Goal: Information Seeking & Learning: Learn about a topic

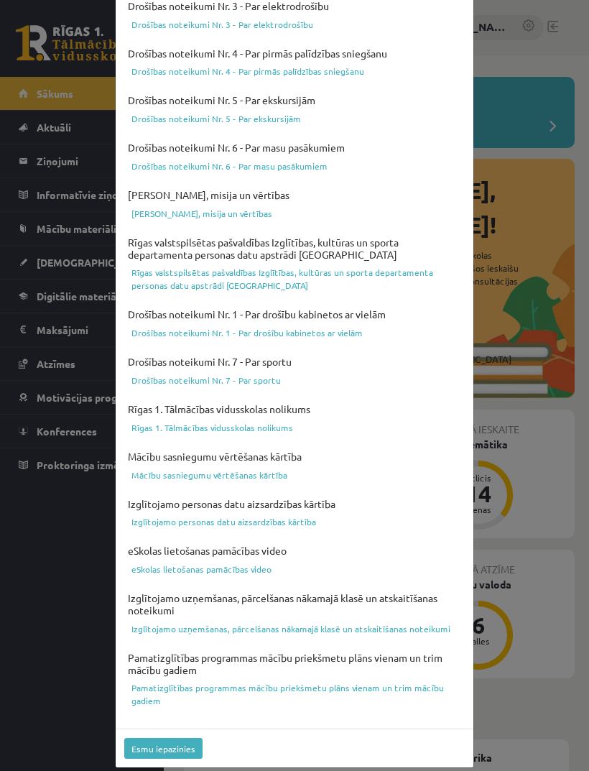
click at [146, 738] on button "Esmu iepazinies" at bounding box center [163, 748] width 78 height 21
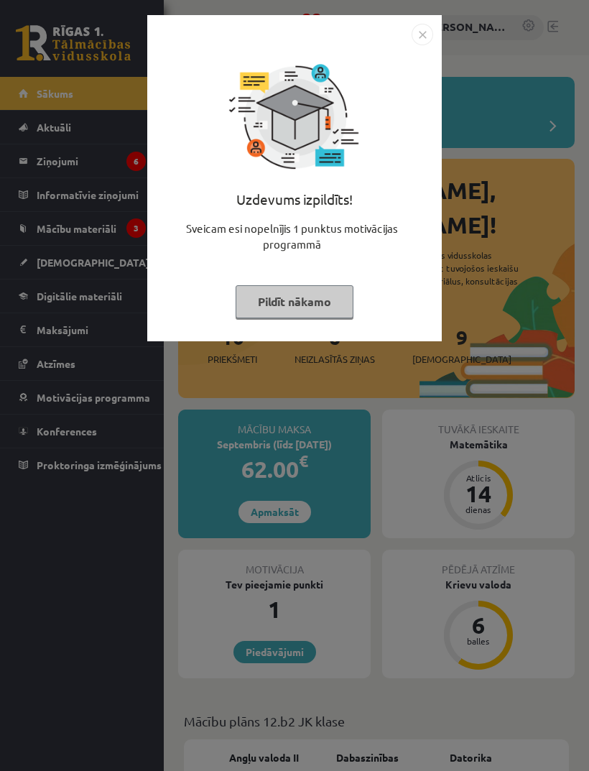
click at [301, 287] on button "Pildīt nākamo" at bounding box center [295, 301] width 118 height 33
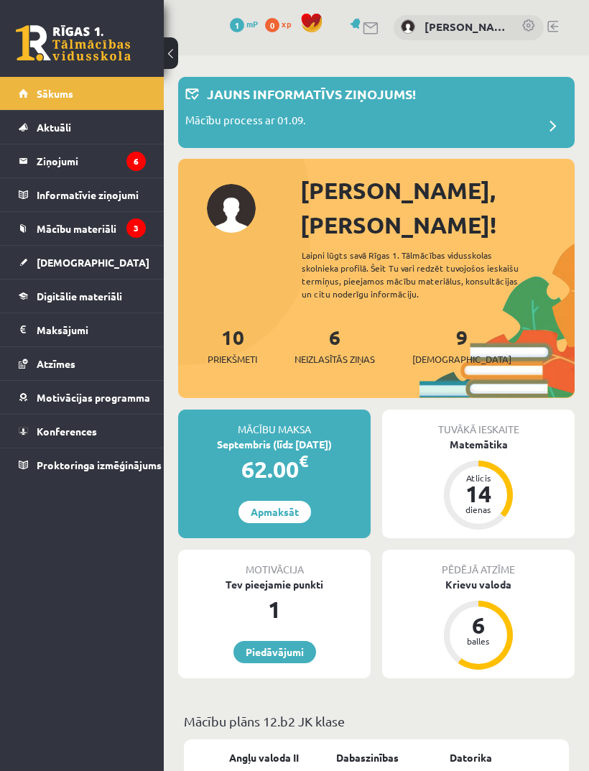
click at [109, 225] on span "Mācību materiāli" at bounding box center [77, 228] width 80 height 13
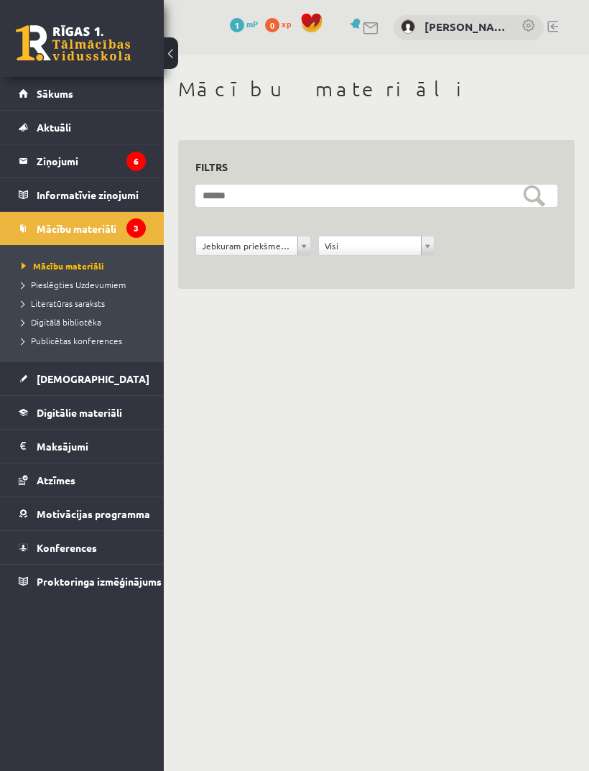
click at [83, 372] on link "[DEMOGRAPHIC_DATA]" at bounding box center [82, 378] width 127 height 33
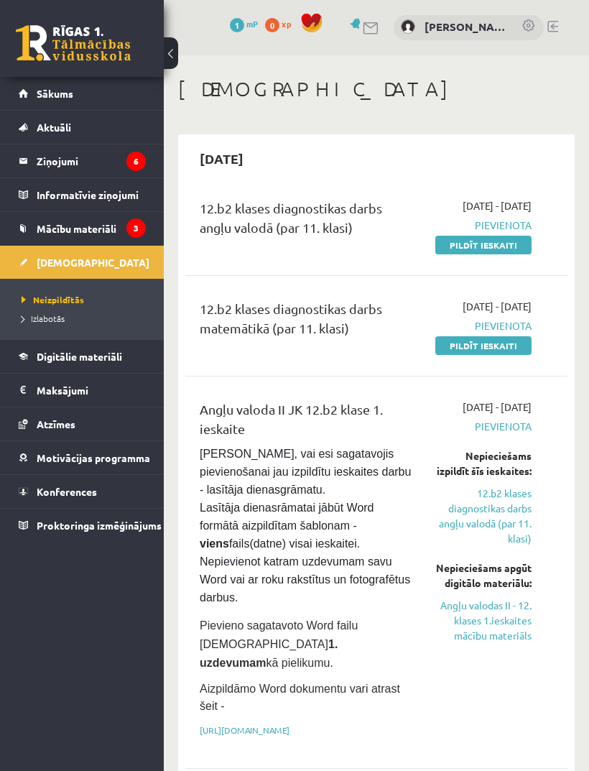
click at [73, 239] on link "Mācību materiāli" at bounding box center [82, 228] width 127 height 33
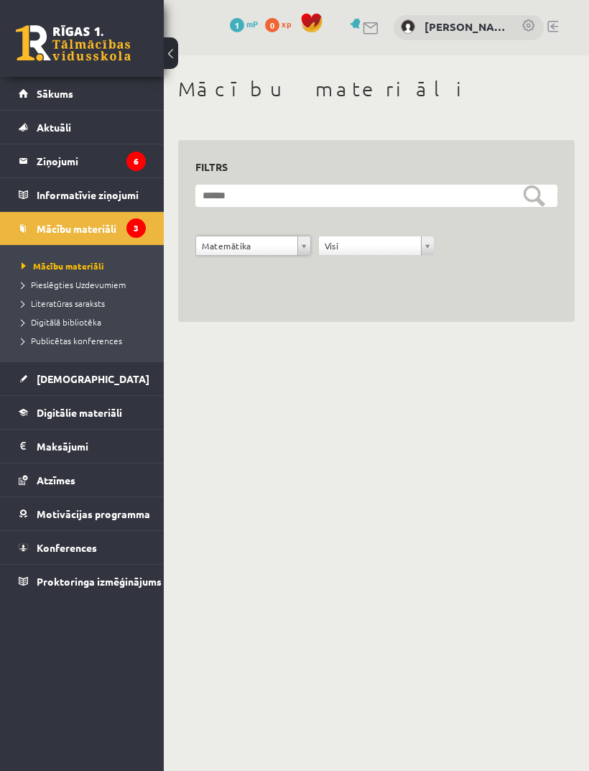
click at [59, 161] on legend "Ziņojumi 6" at bounding box center [91, 160] width 109 height 33
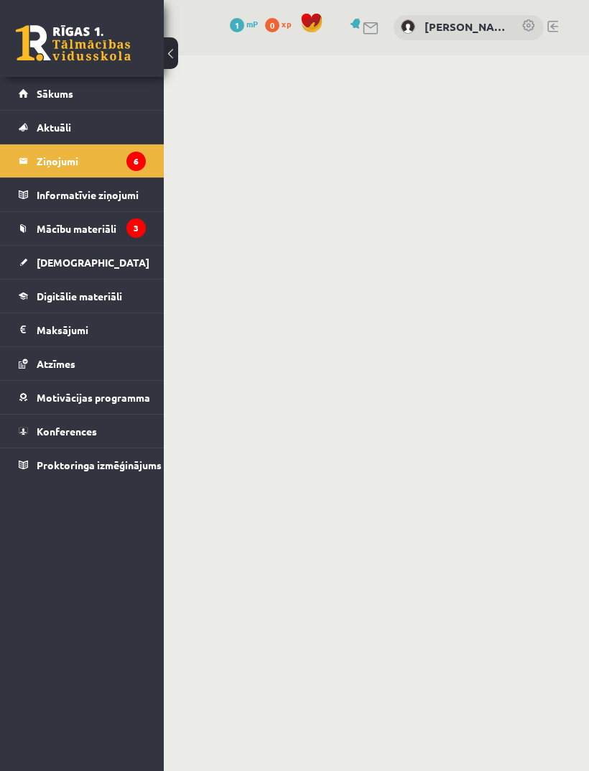
click at [93, 223] on span "Mācību materiāli" at bounding box center [77, 228] width 80 height 13
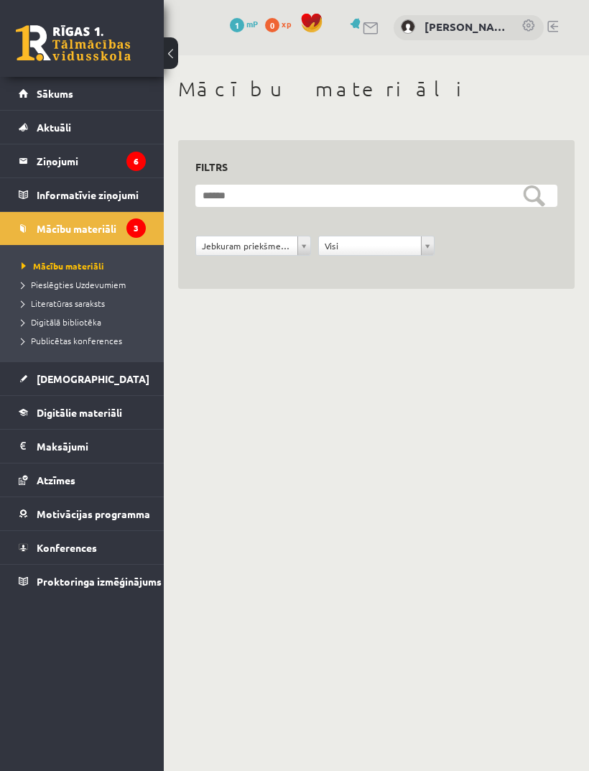
click at [52, 99] on link "Sākums" at bounding box center [82, 93] width 127 height 33
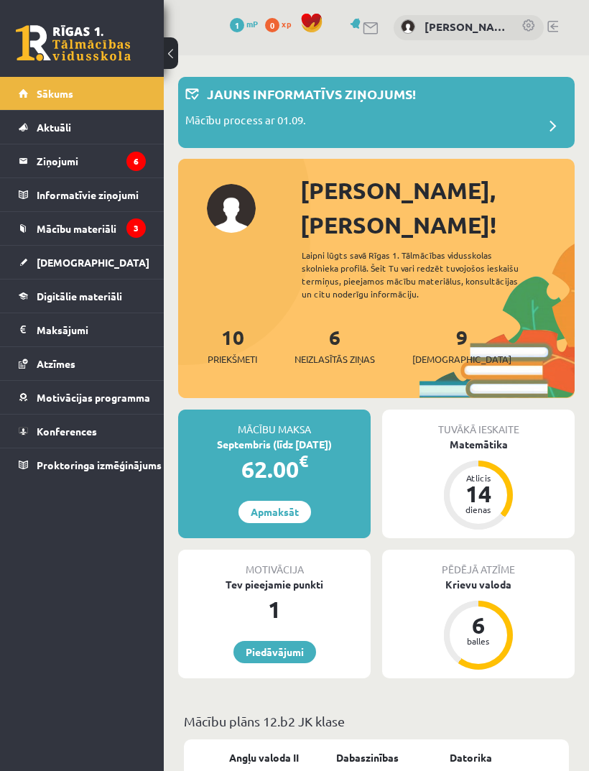
click at [79, 266] on span "[DEMOGRAPHIC_DATA]" at bounding box center [93, 262] width 113 height 13
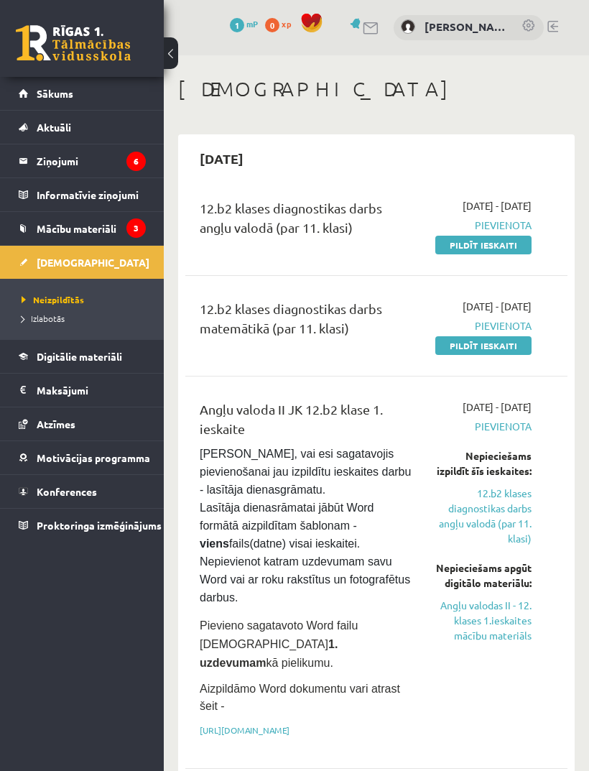
click at [34, 100] on link "Sākums" at bounding box center [82, 93] width 127 height 33
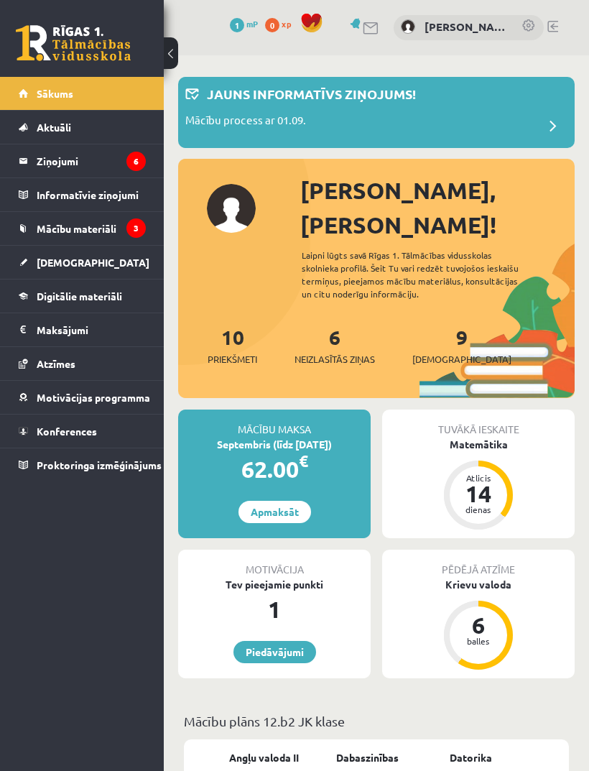
click at [31, 160] on link "Ziņojumi 6" at bounding box center [82, 160] width 127 height 33
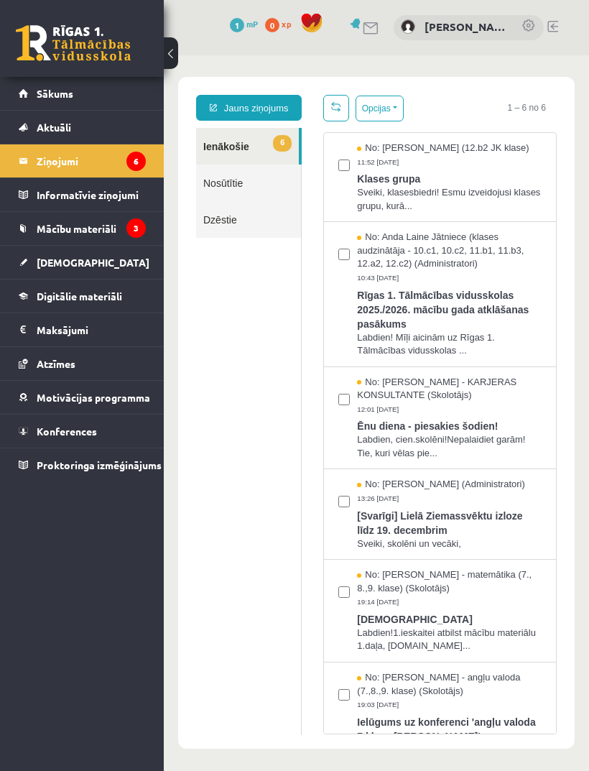
click at [24, 92] on link "Sākums" at bounding box center [82, 93] width 127 height 33
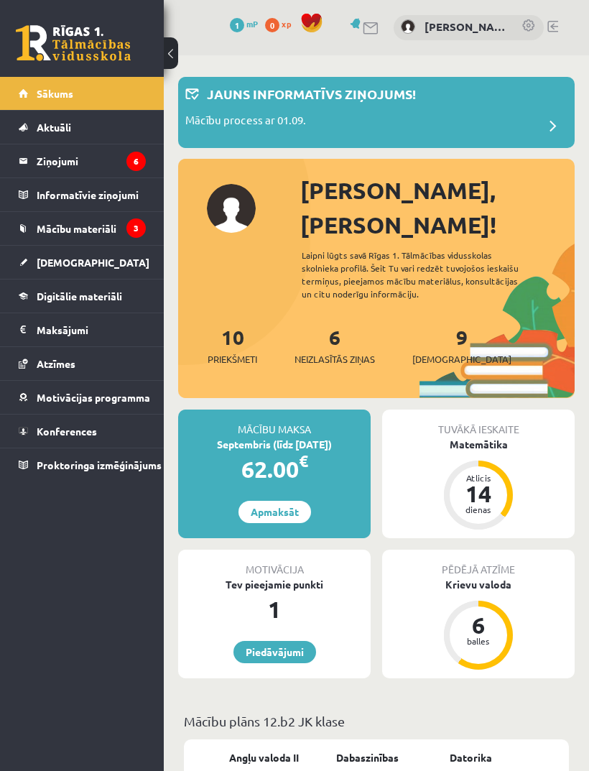
click at [75, 168] on legend "Ziņojumi 6" at bounding box center [91, 160] width 109 height 33
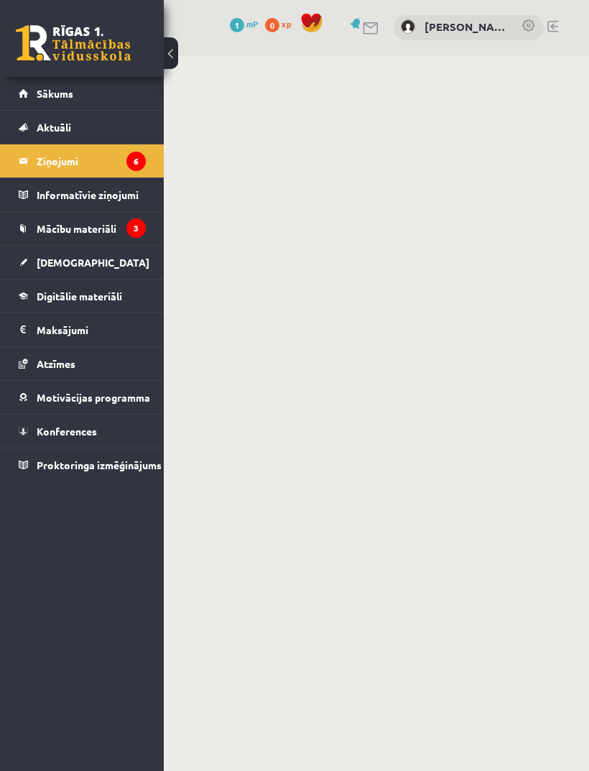
click at [62, 98] on span "Sākums" at bounding box center [55, 93] width 37 height 13
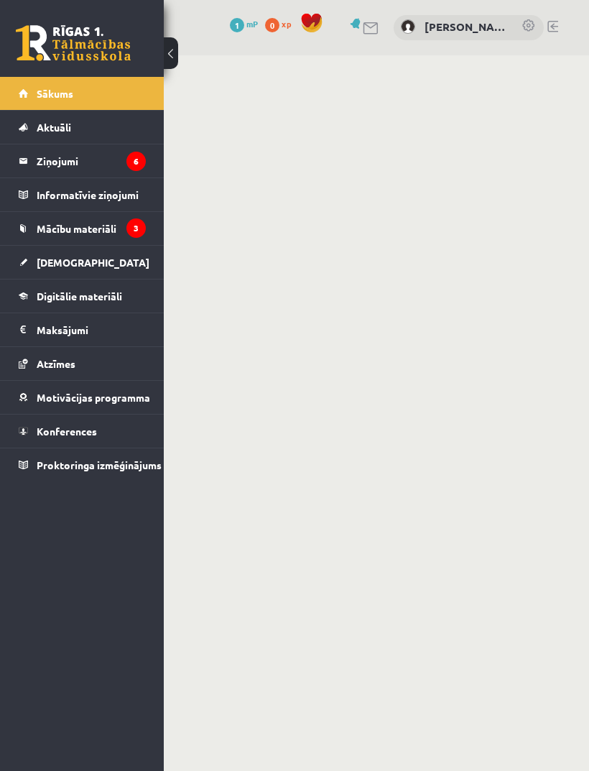
click at [70, 266] on span "[DEMOGRAPHIC_DATA]" at bounding box center [93, 262] width 113 height 13
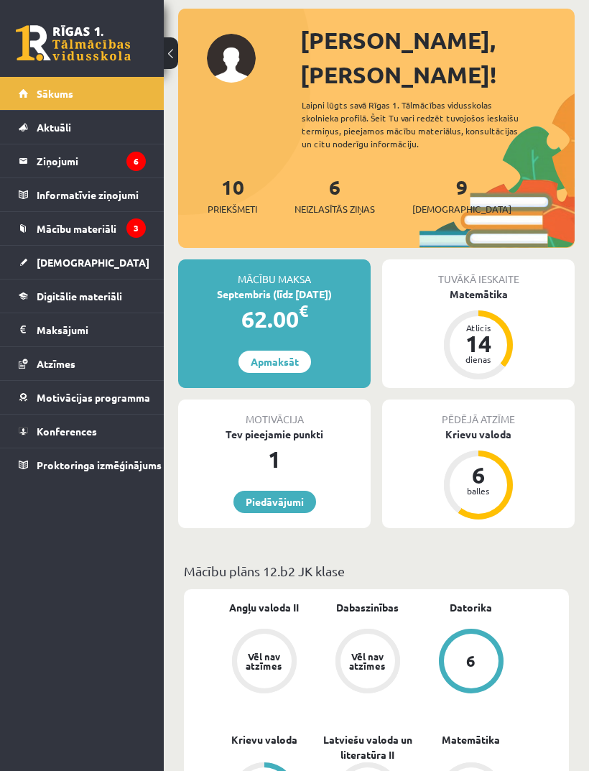
scroll to position [200, 0]
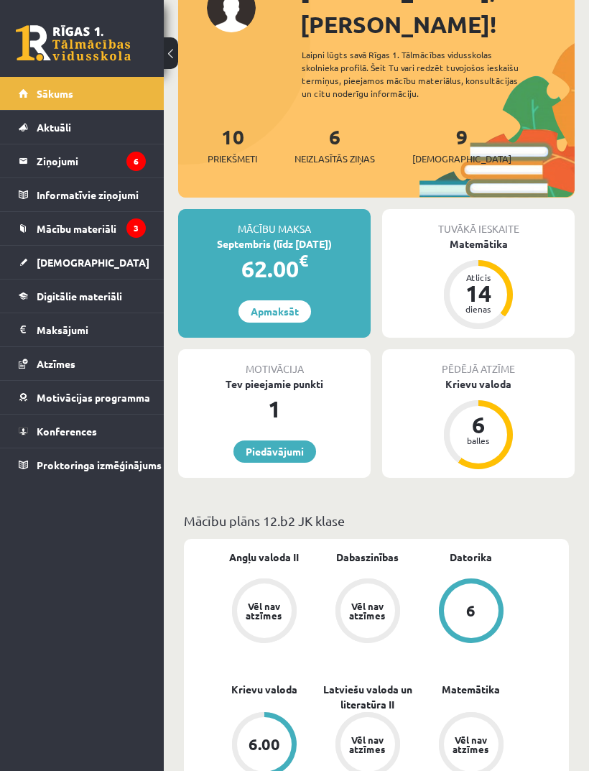
click at [65, 261] on span "[DEMOGRAPHIC_DATA]" at bounding box center [93, 262] width 113 height 13
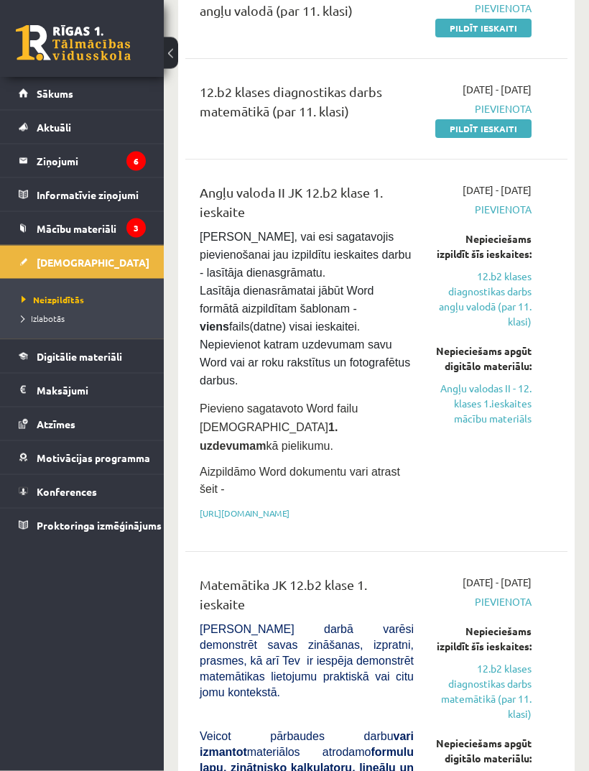
scroll to position [219, 0]
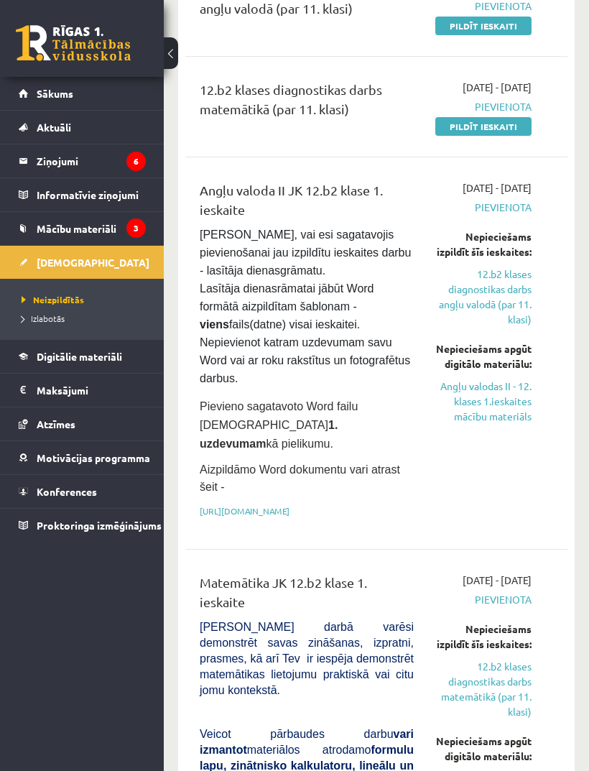
click at [498, 424] on link "Angļu valodas II - 12. klases 1.ieskaites mācību materiāls" at bounding box center [483, 401] width 96 height 45
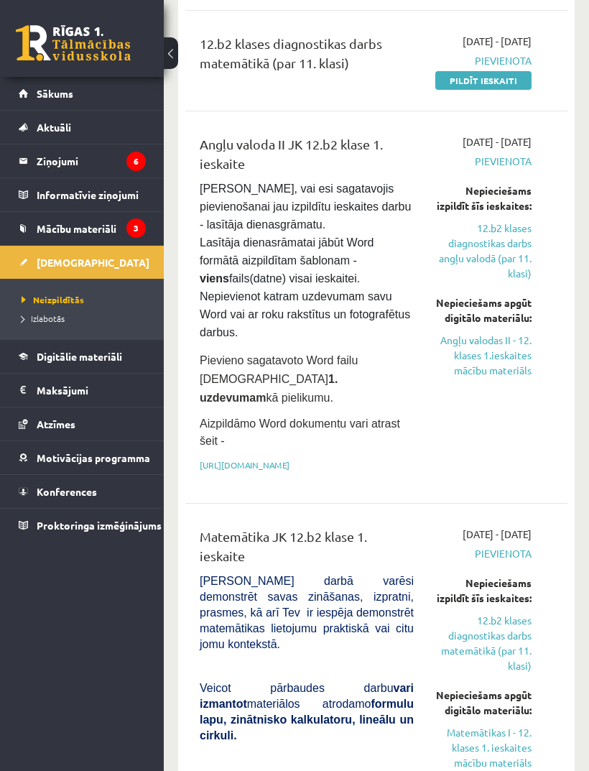
click at [102, 353] on span "Digitālie materiāli" at bounding box center [79, 356] width 85 height 13
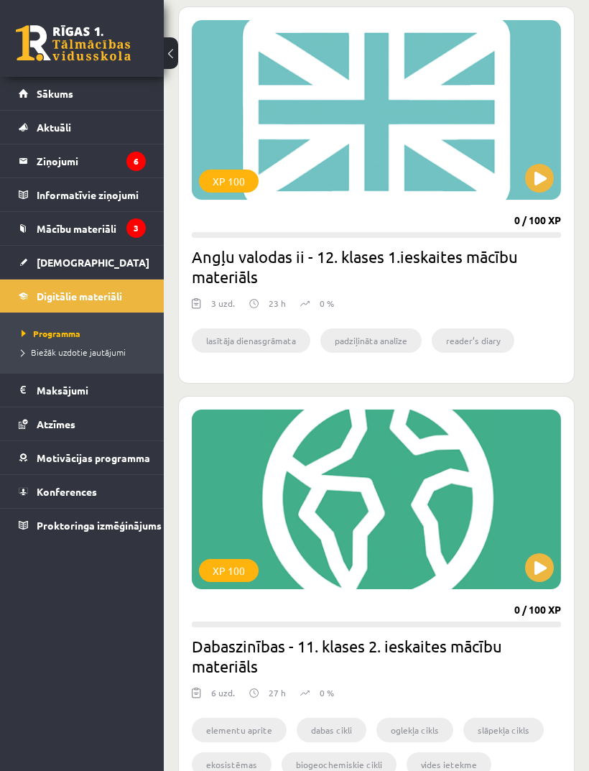
scroll to position [1879, 0]
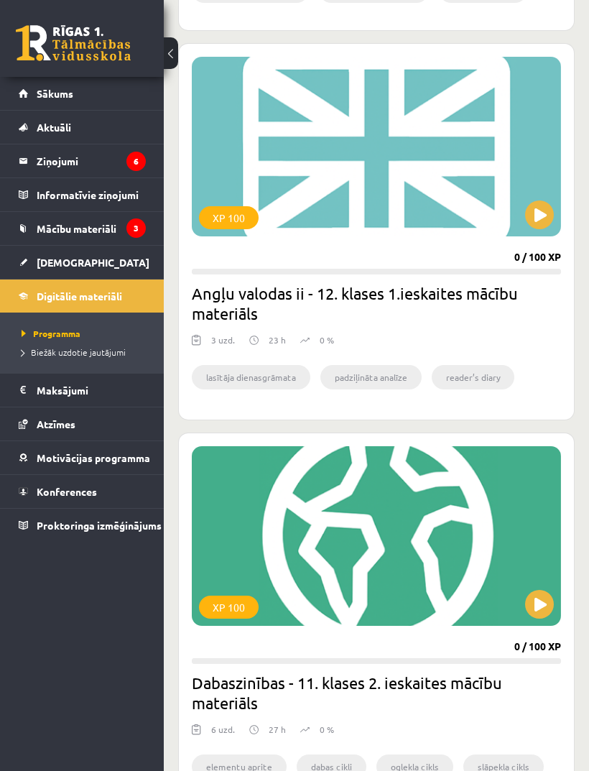
click at [440, 157] on div "XP 100" at bounding box center [376, 147] width 369 height 180
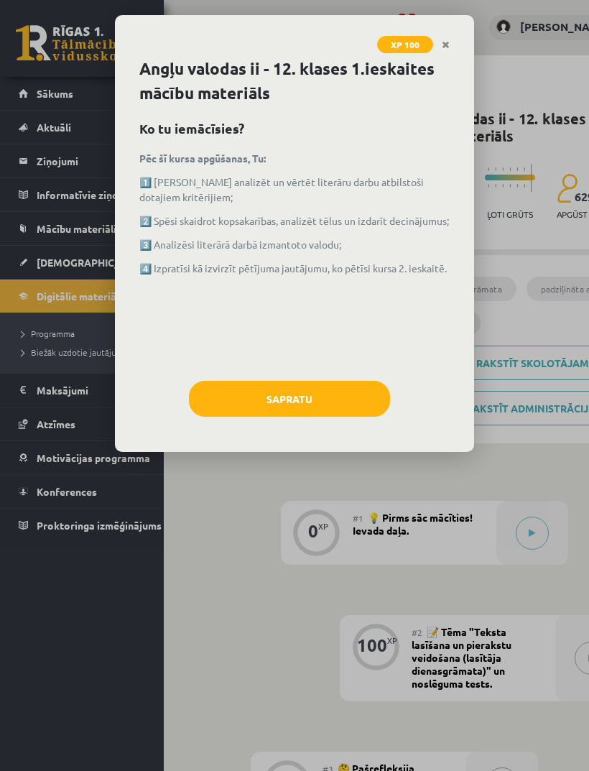
click at [455, 33] on link "Close" at bounding box center [445, 45] width 25 height 28
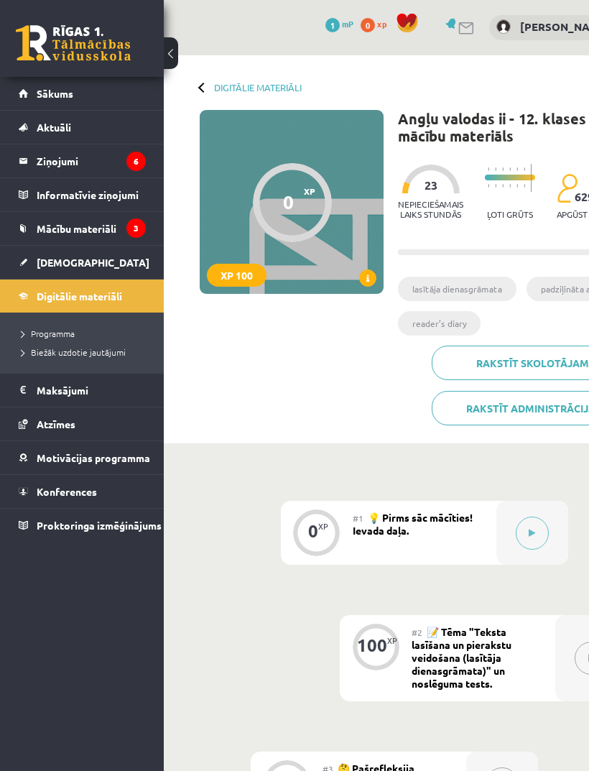
click at [442, 56] on div "Digitālie materiāli 0 XP XP 100 0 / 100 XP Angļu valodas ii - 12. klases 1.iesk…" at bounding box center [424, 249] width 521 height 388
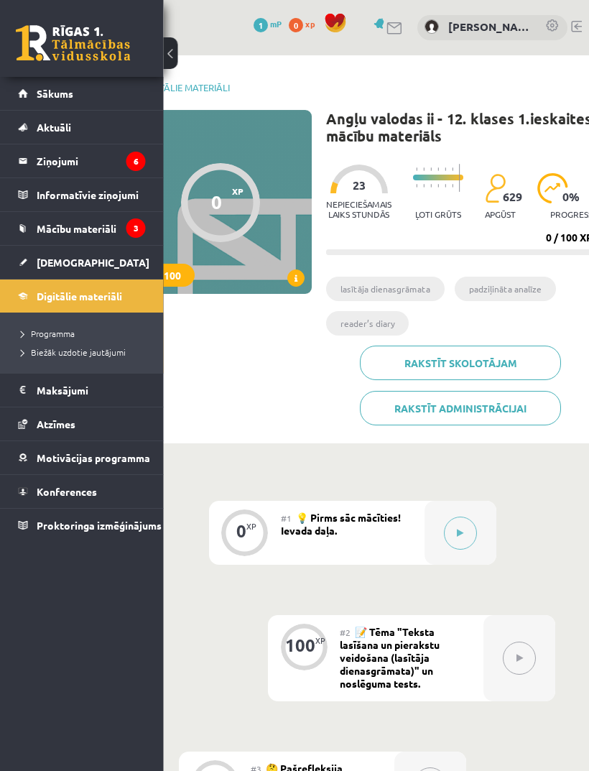
scroll to position [0, 72]
click at [54, 81] on link "Sākums" at bounding box center [82, 93] width 127 height 33
